Goal: Task Accomplishment & Management: Complete application form

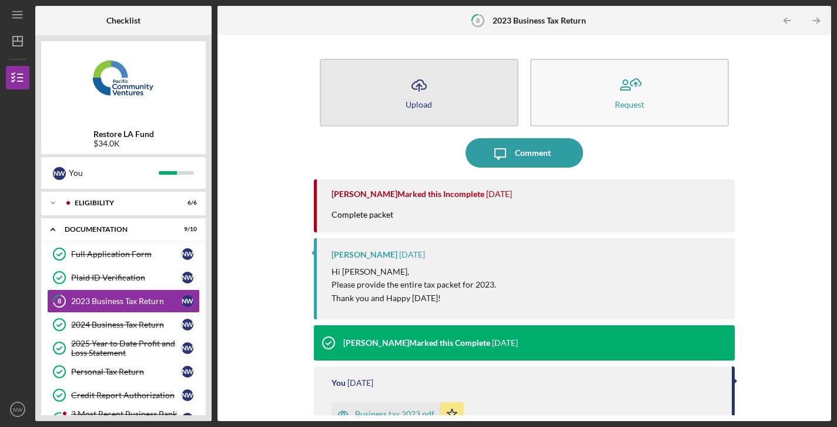
click at [439, 95] on button "Icon/Upload Upload" at bounding box center [419, 93] width 199 height 68
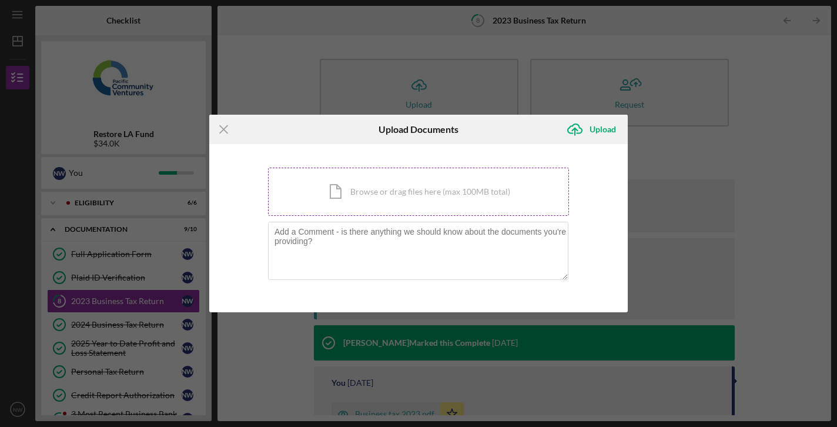
click at [398, 198] on div "Icon/Document Browse or drag files here (max 100MB total) Tap to choose files o…" at bounding box center [418, 192] width 301 height 48
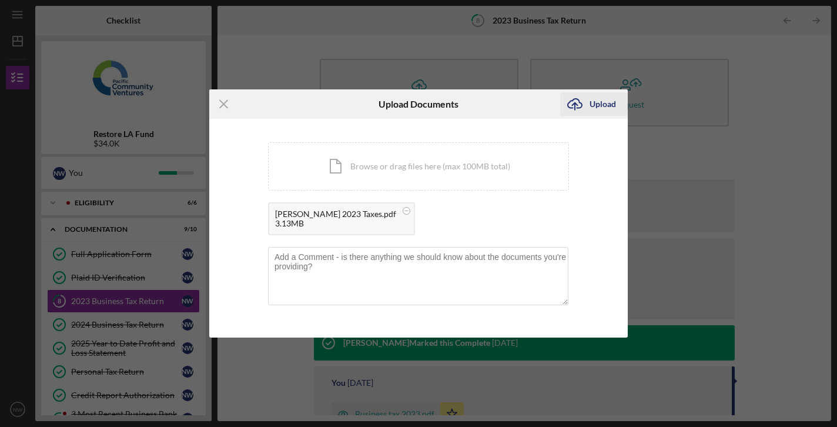
click at [599, 107] on div "Upload" at bounding box center [603, 104] width 26 height 24
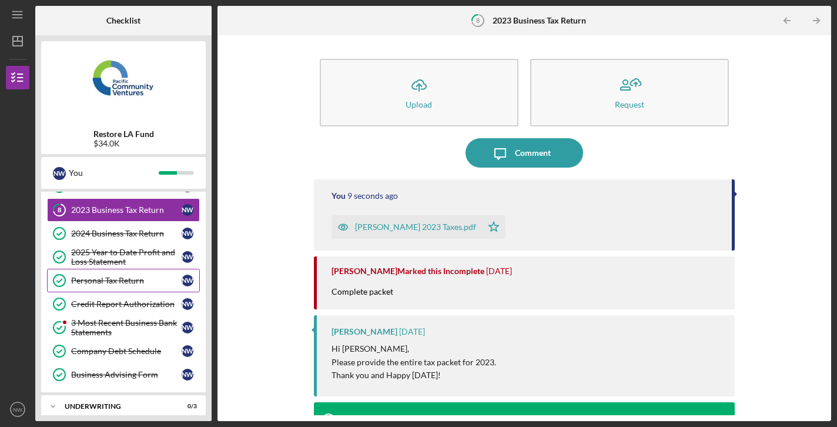
scroll to position [103, 0]
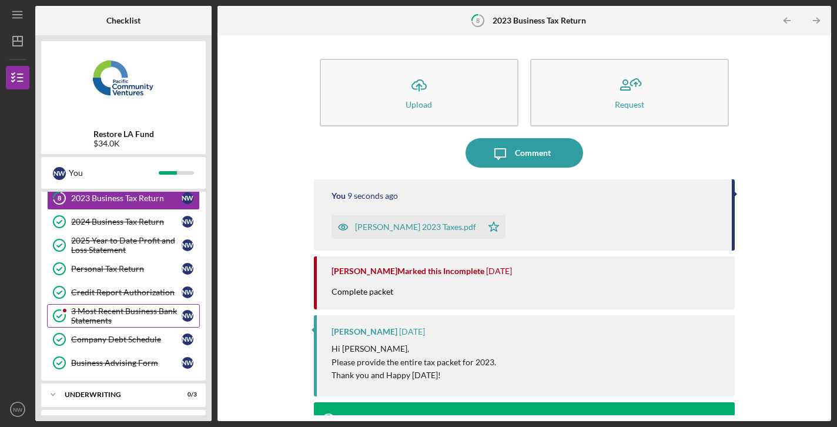
click at [126, 316] on div "3 Most Recent Business Bank Statements" at bounding box center [126, 315] width 111 height 19
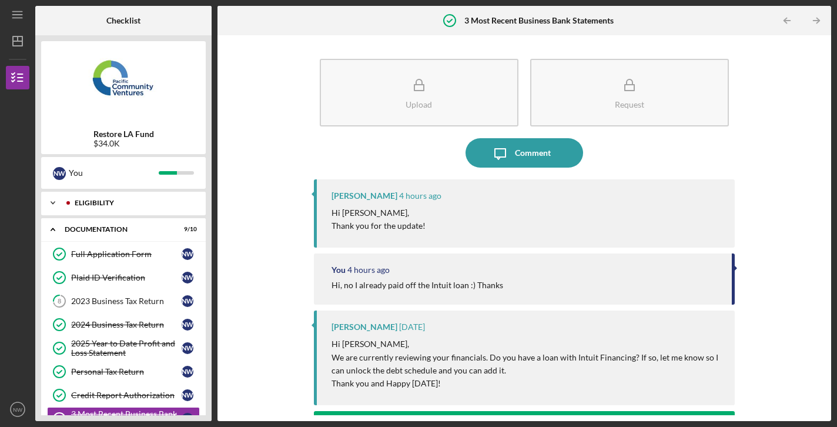
click at [128, 206] on div "Eligibility" at bounding box center [133, 202] width 116 height 7
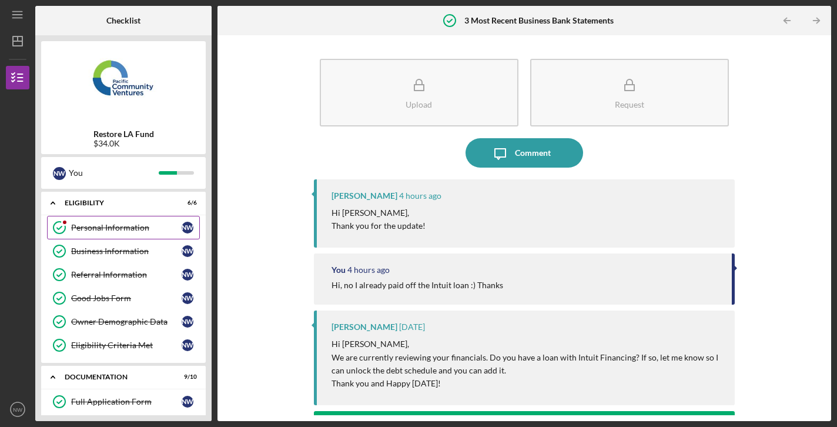
click at [114, 226] on div "Personal Information" at bounding box center [126, 227] width 111 height 9
